Goal: Navigation & Orientation: Find specific page/section

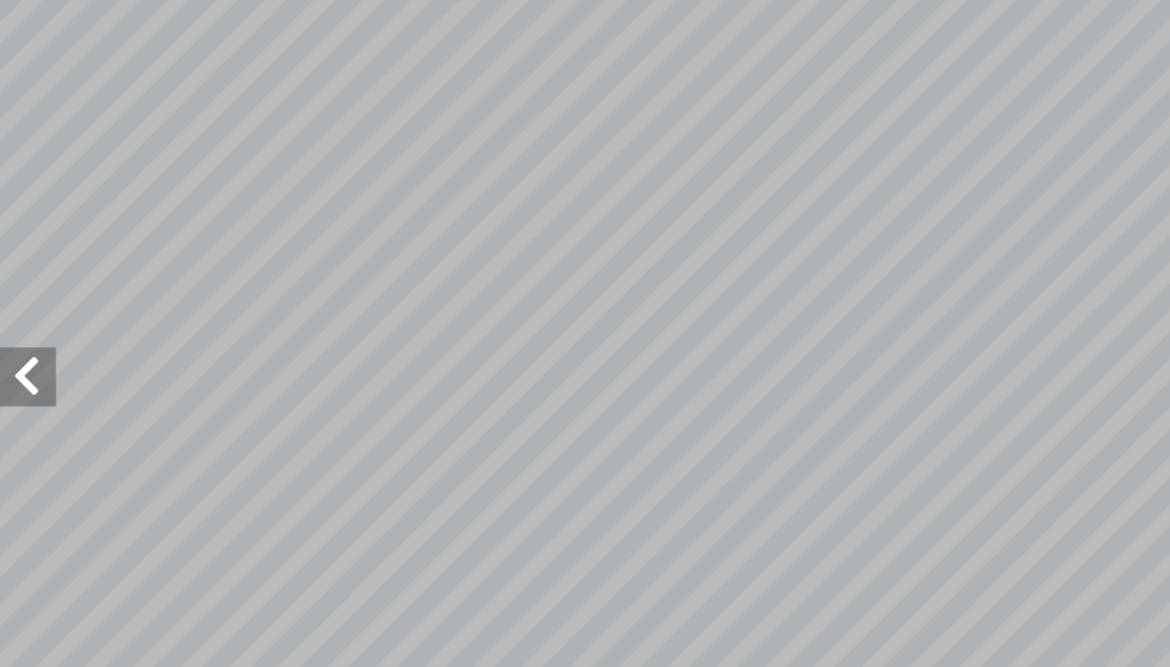
click at [39, 315] on span at bounding box center [19, 319] width 39 height 39
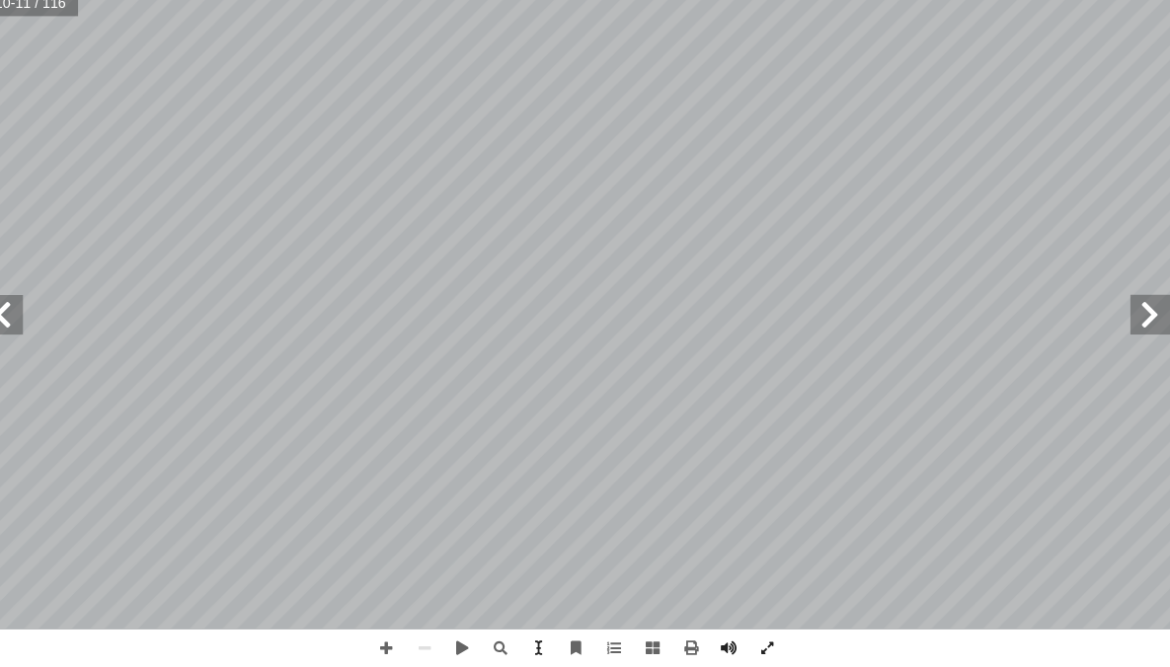
click at [1157, 306] on span at bounding box center [1149, 319] width 39 height 39
